Goal: Task Accomplishment & Management: Complete application form

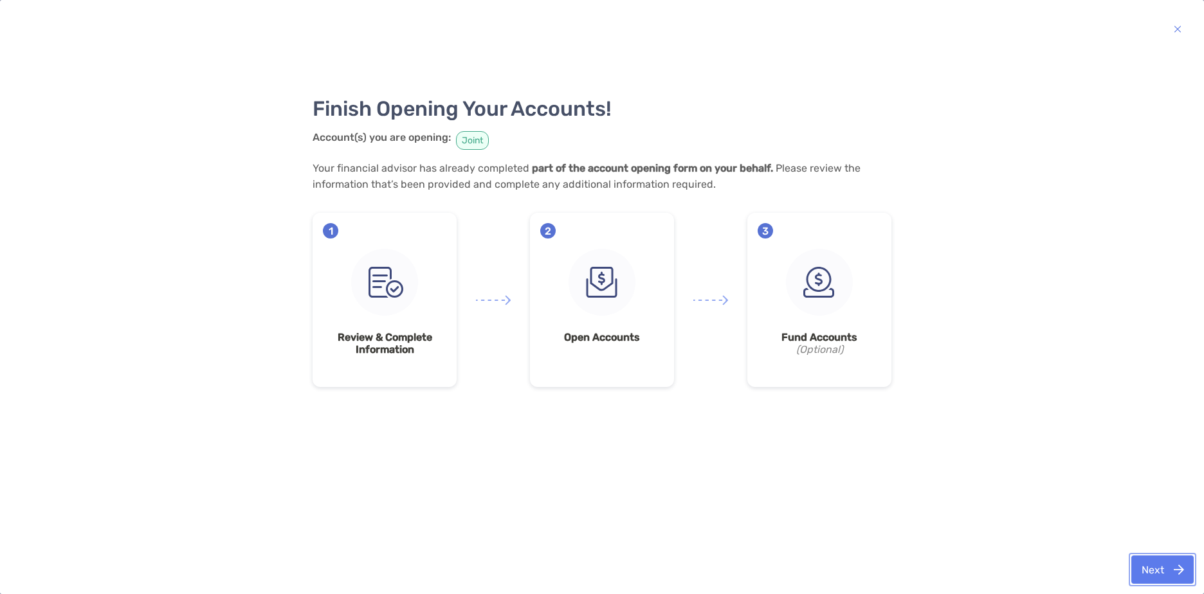
click at [1178, 582] on button "Next" at bounding box center [1163, 570] width 62 height 28
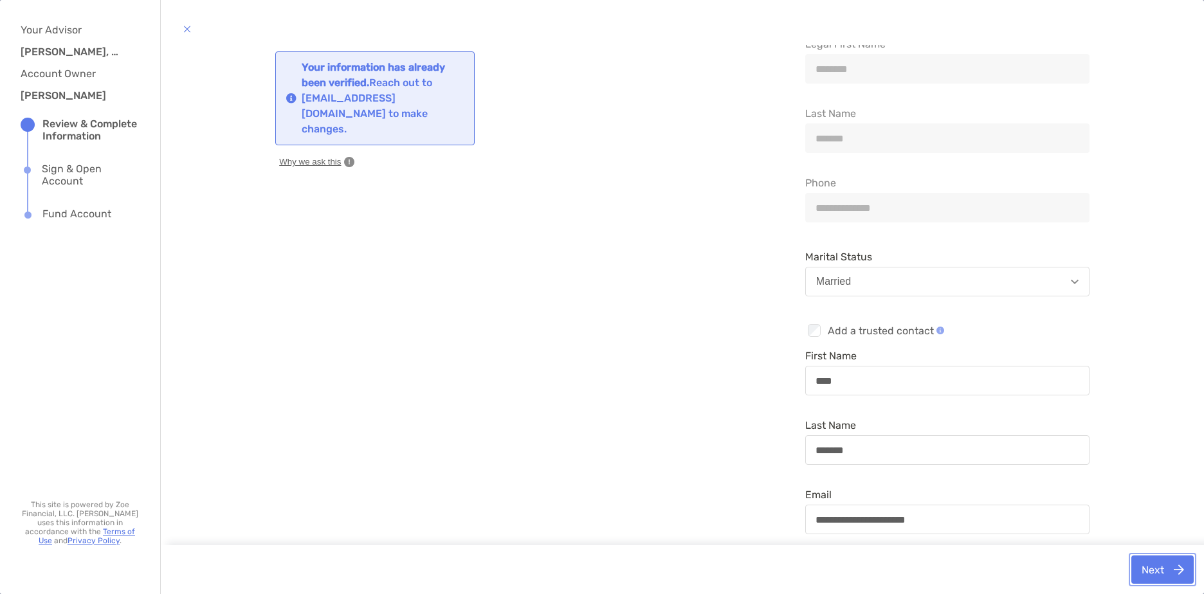
scroll to position [35, 0]
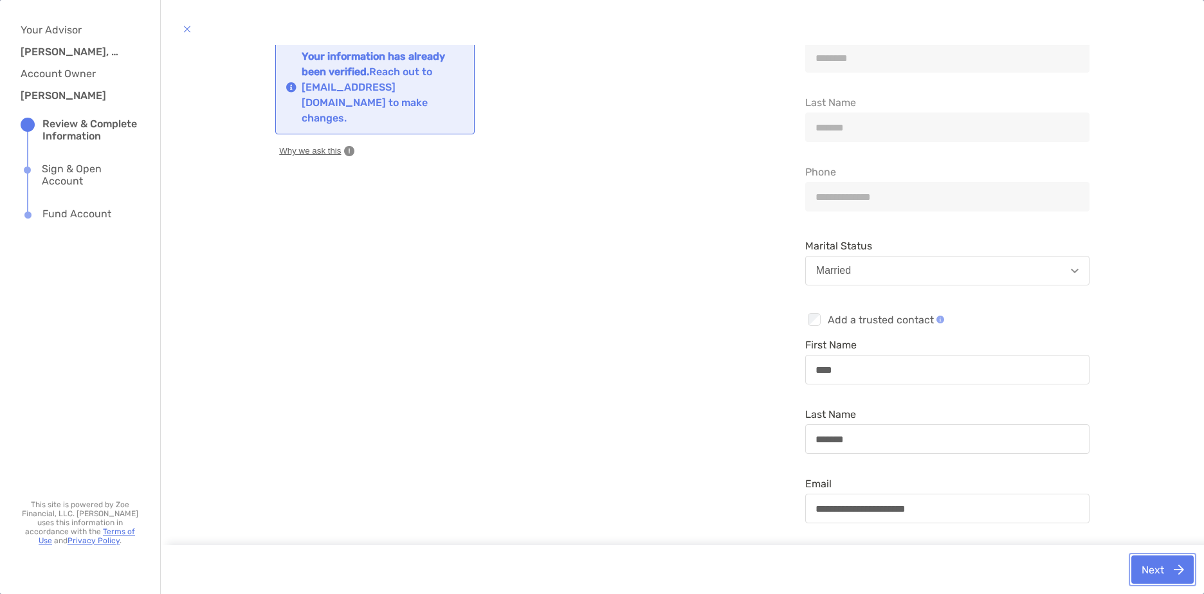
click at [1132, 571] on button "Next" at bounding box center [1163, 570] width 62 height 28
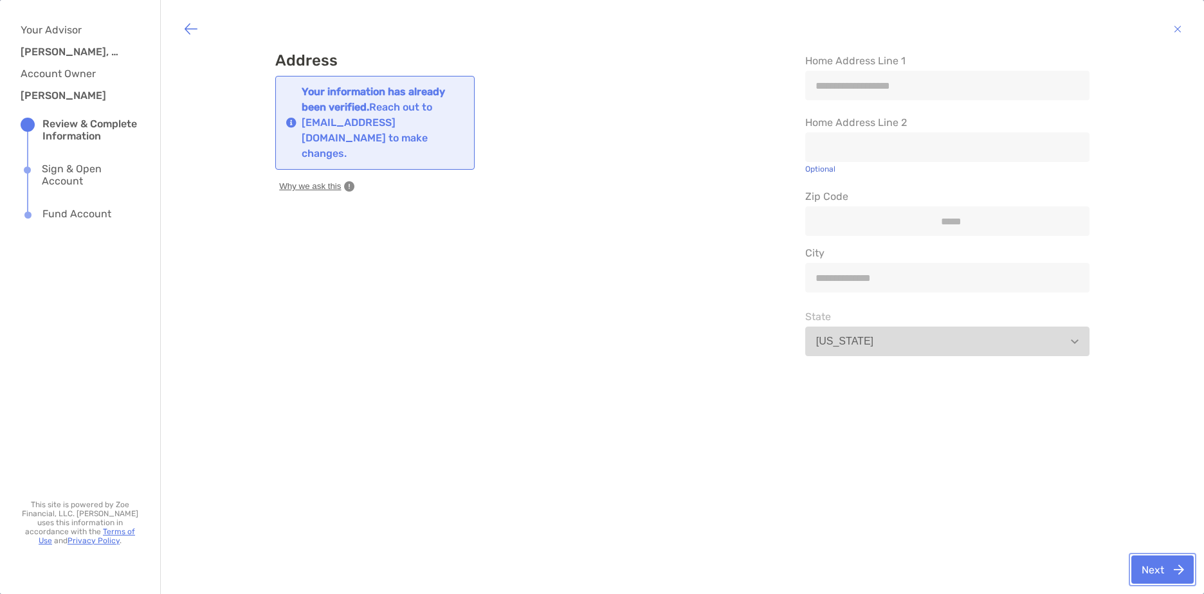
scroll to position [0, 0]
click at [1157, 563] on button "Next" at bounding box center [1163, 570] width 62 height 28
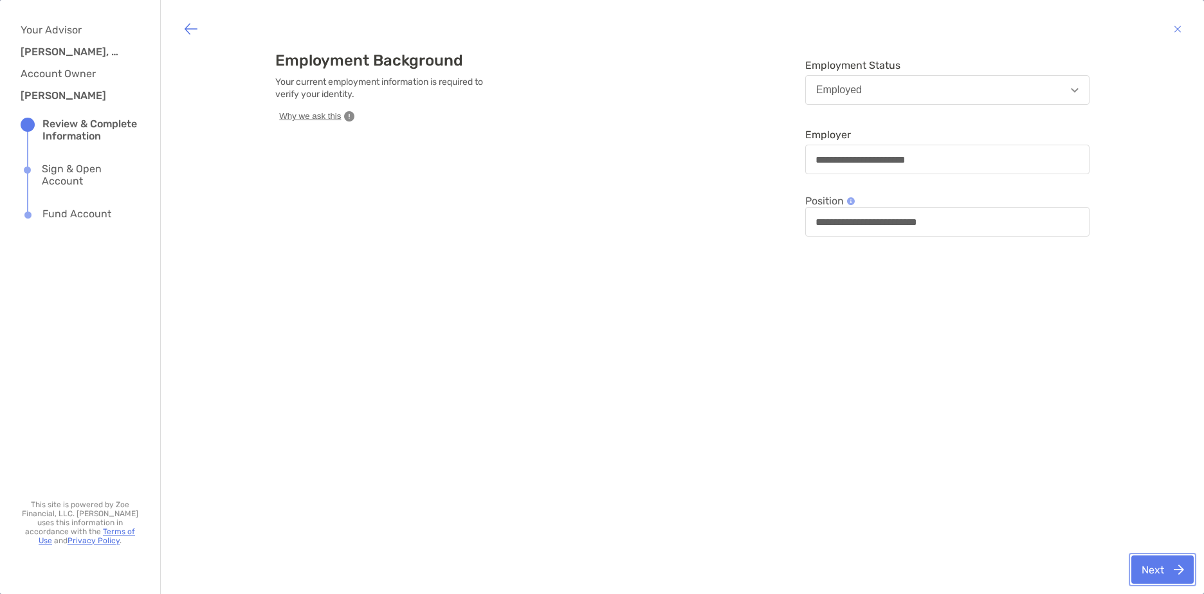
click at [1175, 566] on button "Next" at bounding box center [1163, 570] width 62 height 28
click at [1153, 567] on button "Next" at bounding box center [1163, 570] width 62 height 28
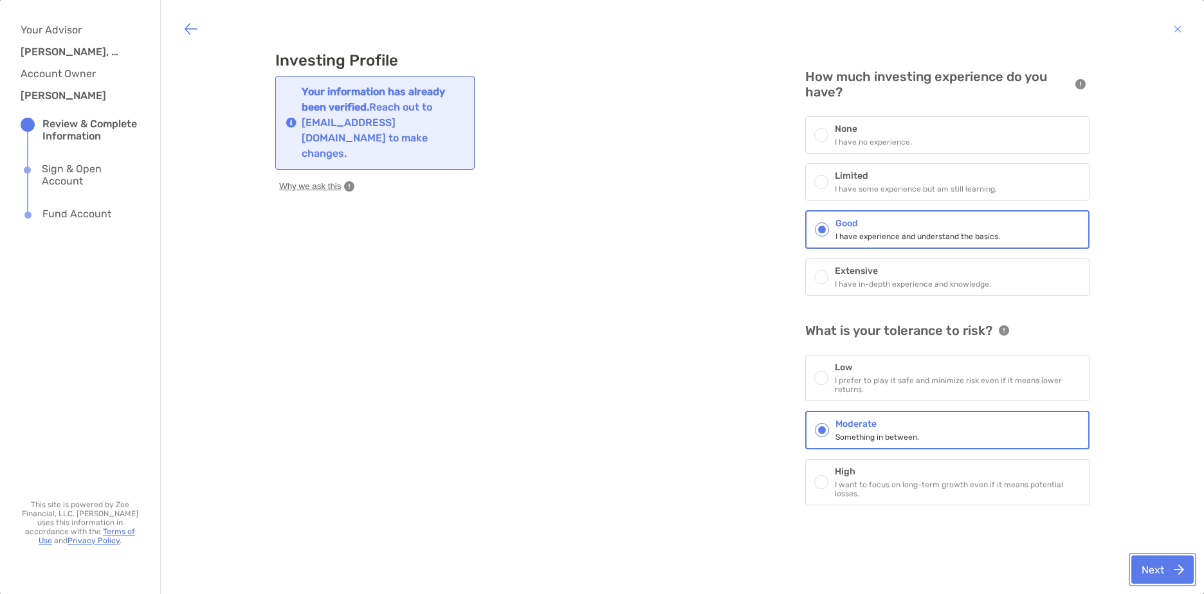
click at [1153, 567] on button "Next" at bounding box center [1163, 570] width 62 height 28
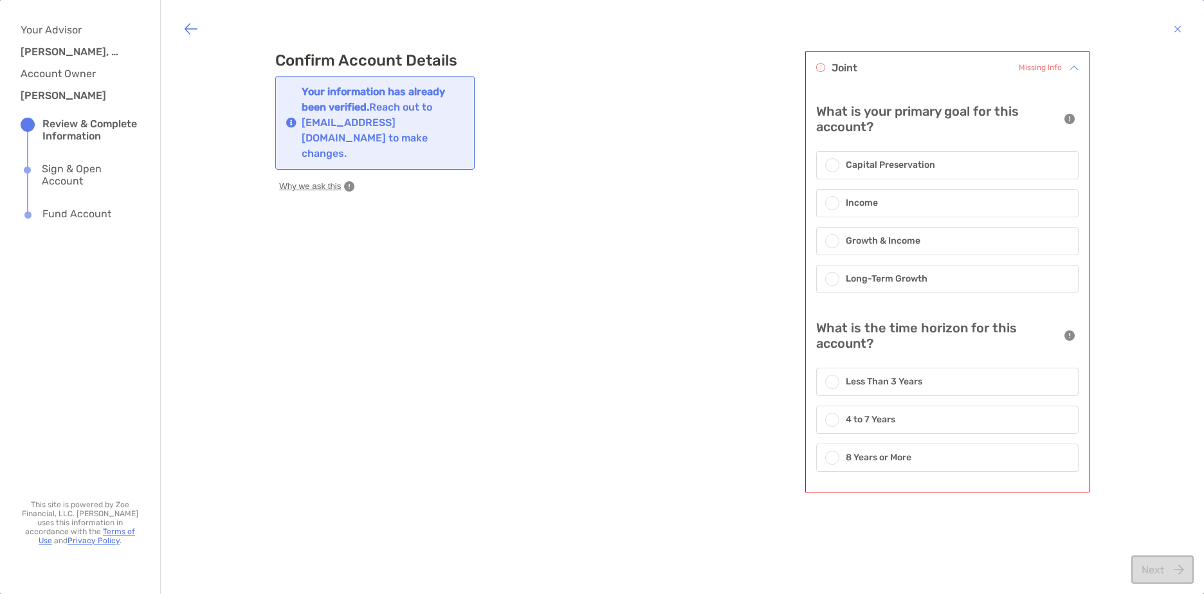
click at [829, 238] on span at bounding box center [833, 241] width 8 height 8
click at [829, 280] on span at bounding box center [833, 281] width 8 height 8
click at [825, 464] on div at bounding box center [832, 459] width 14 height 14
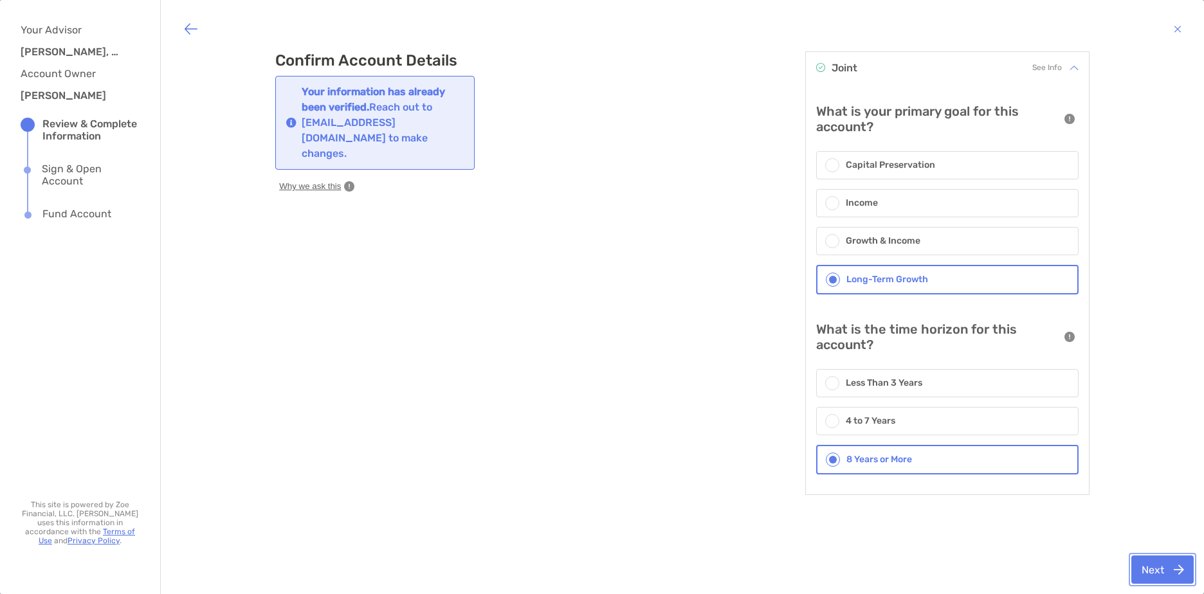
click at [1162, 576] on button "Next" at bounding box center [1163, 570] width 62 height 28
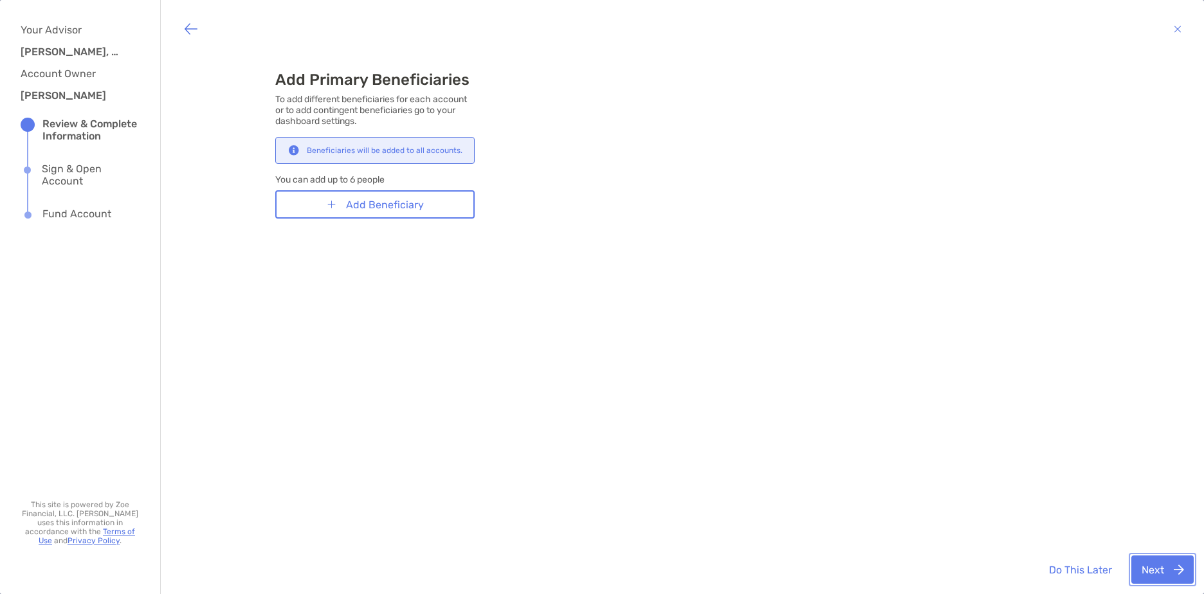
click at [1158, 576] on button "Next" at bounding box center [1163, 570] width 62 height 28
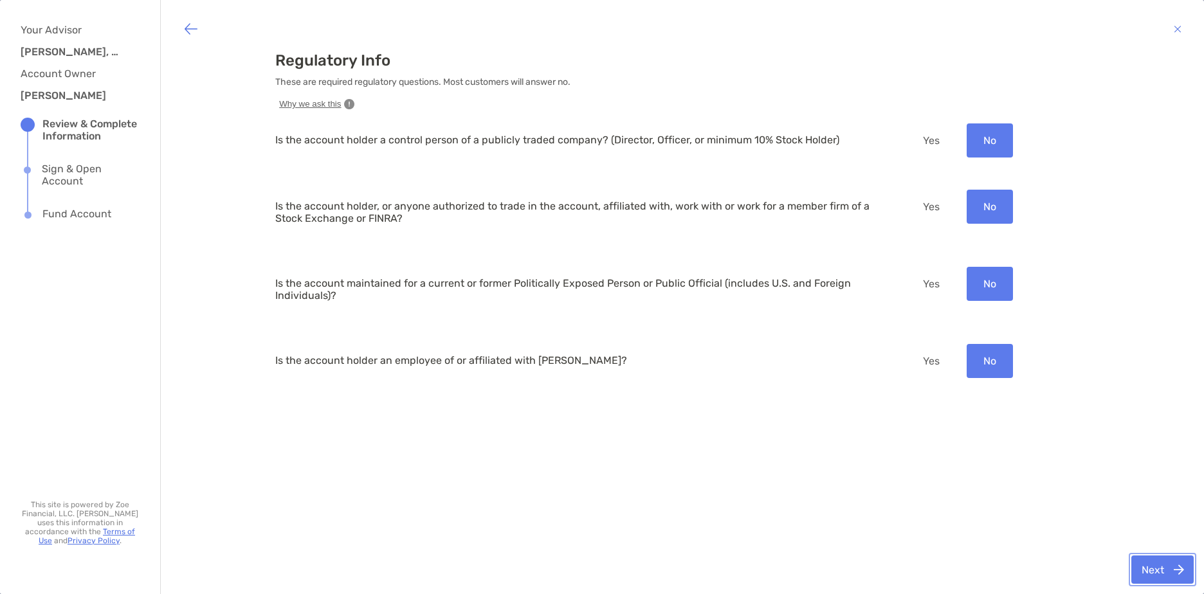
click at [1167, 568] on button "Next" at bounding box center [1163, 570] width 62 height 28
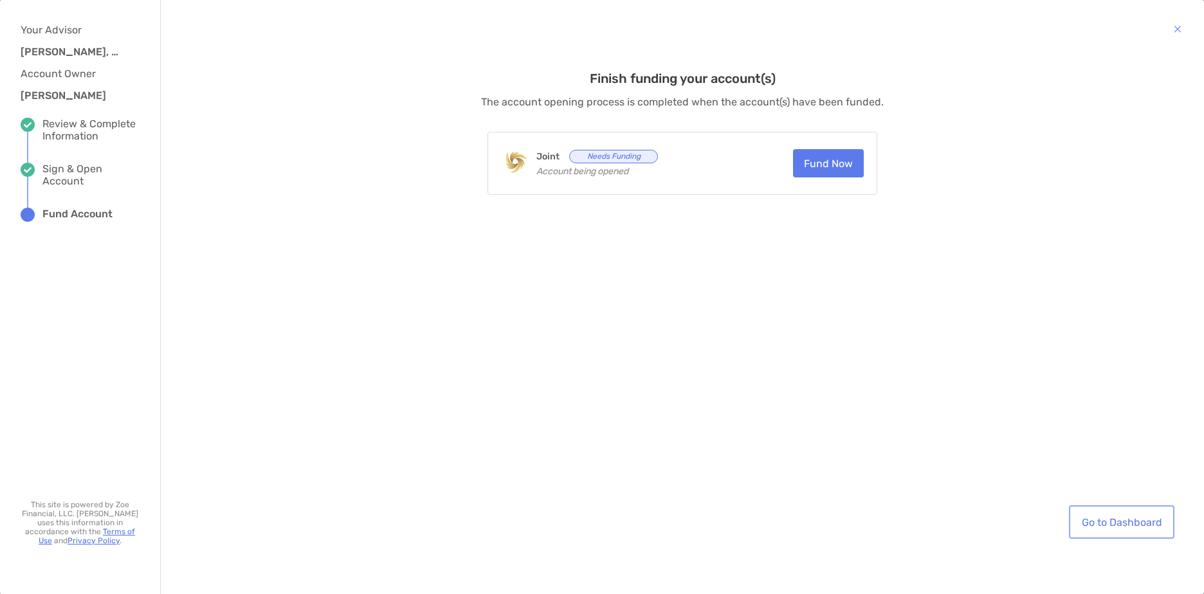
click at [1079, 532] on link "Go to Dashboard" at bounding box center [1122, 522] width 100 height 28
click at [1094, 523] on link "Go to Dashboard" at bounding box center [1122, 522] width 100 height 28
